Goal: Obtain resource: Obtain resource

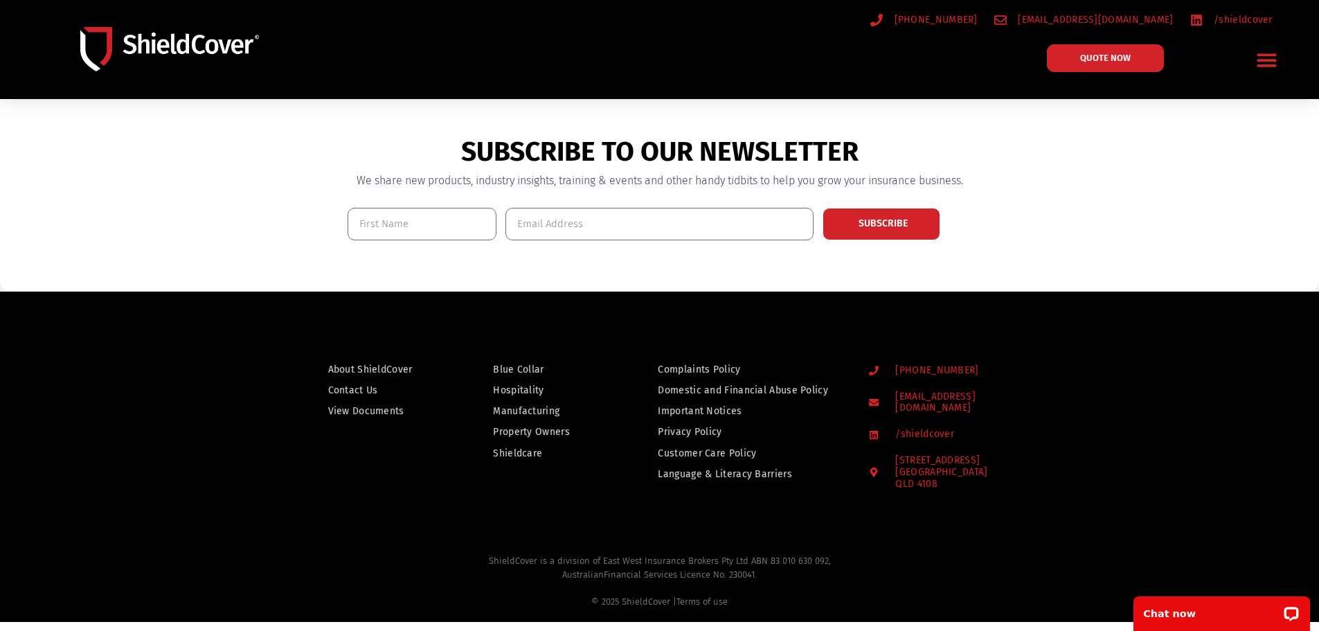
scroll to position [1038, 0]
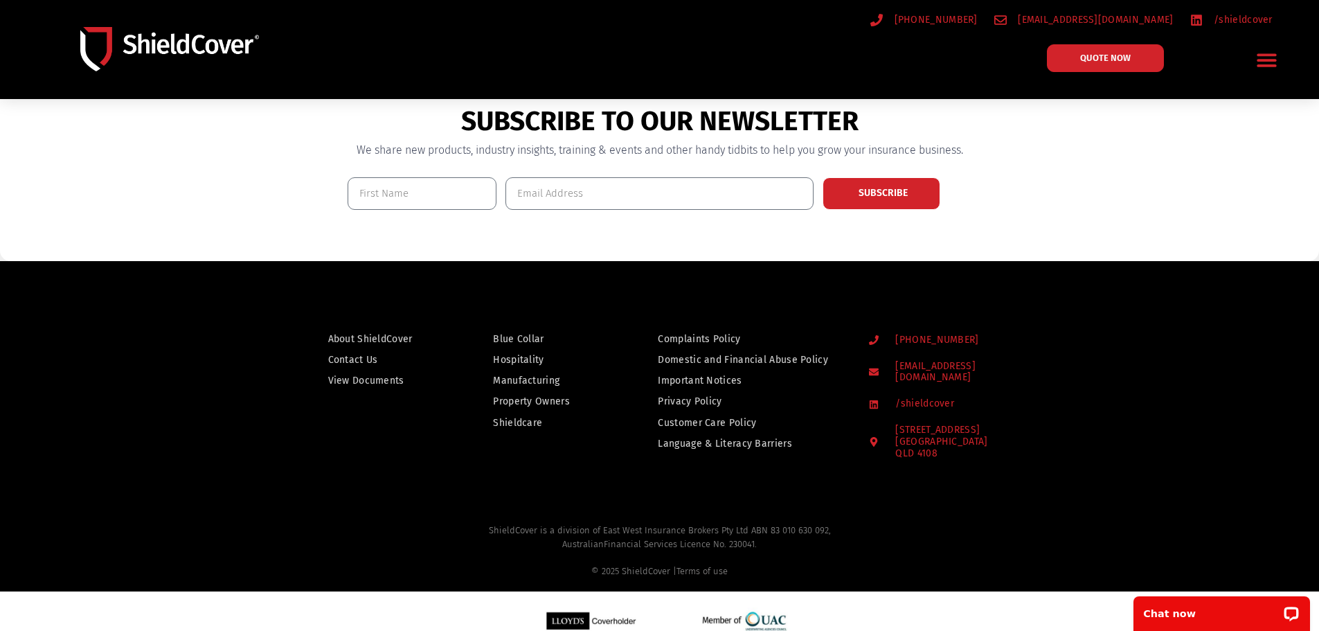
click at [366, 383] on span "View Documents" at bounding box center [366, 380] width 76 height 17
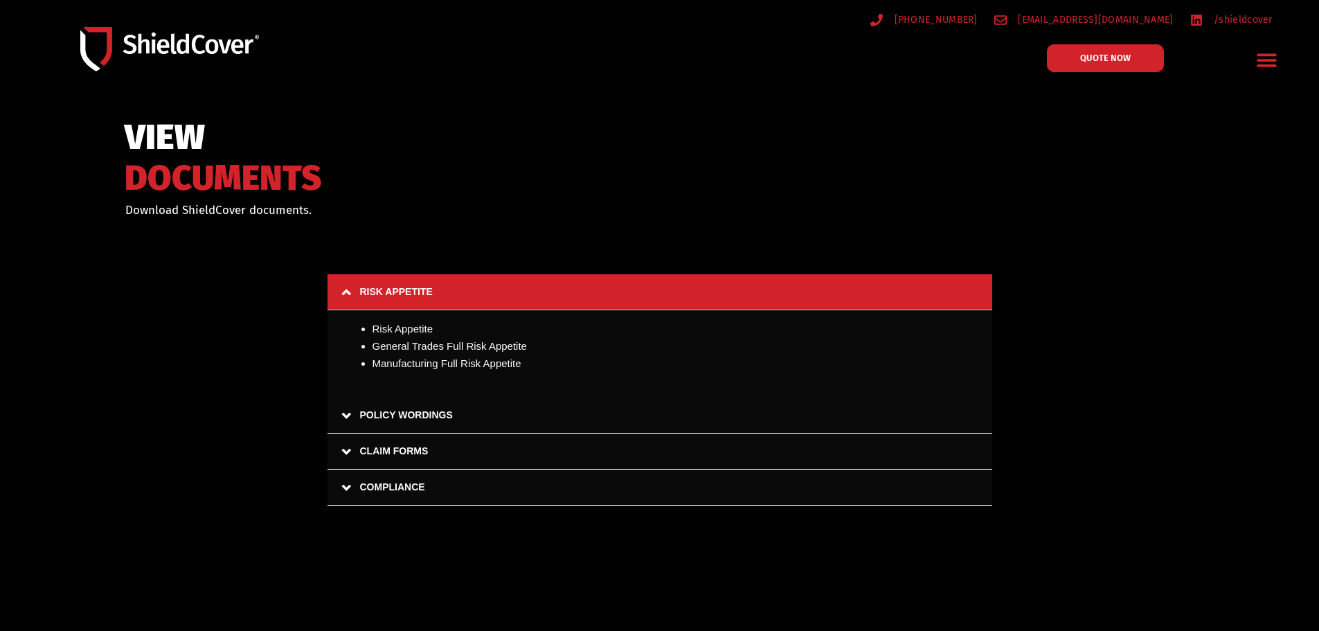
click at [420, 417] on link "POLICY WORDINGS" at bounding box center [659, 415] width 665 height 36
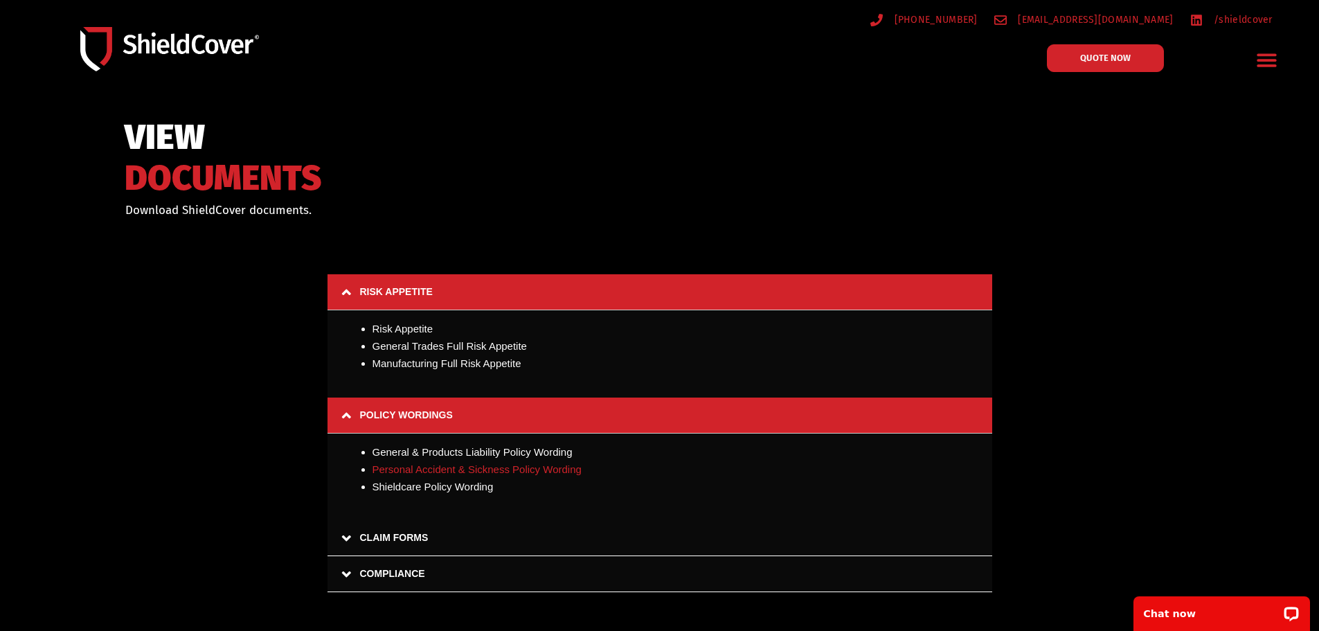
click at [482, 470] on link "Personal Accident & Sickness Policy Wording" at bounding box center [476, 469] width 209 height 12
click at [415, 488] on link "Shieldcare Policy Wording" at bounding box center [432, 486] width 121 height 12
click at [449, 451] on link "General & Products Liability Policy Wording" at bounding box center [472, 452] width 200 height 12
